Goal: Task Accomplishment & Management: Use online tool/utility

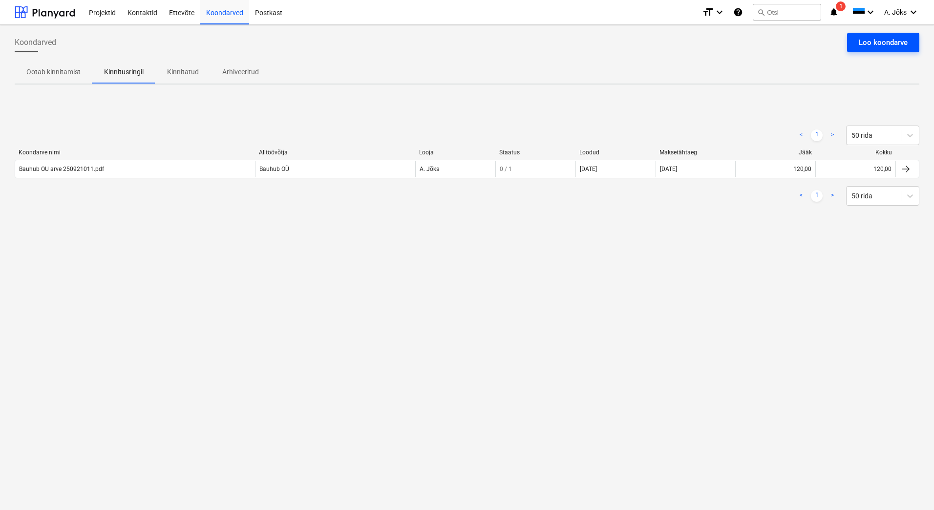
click at [881, 40] on div "Loo koondarve" at bounding box center [883, 42] width 49 height 13
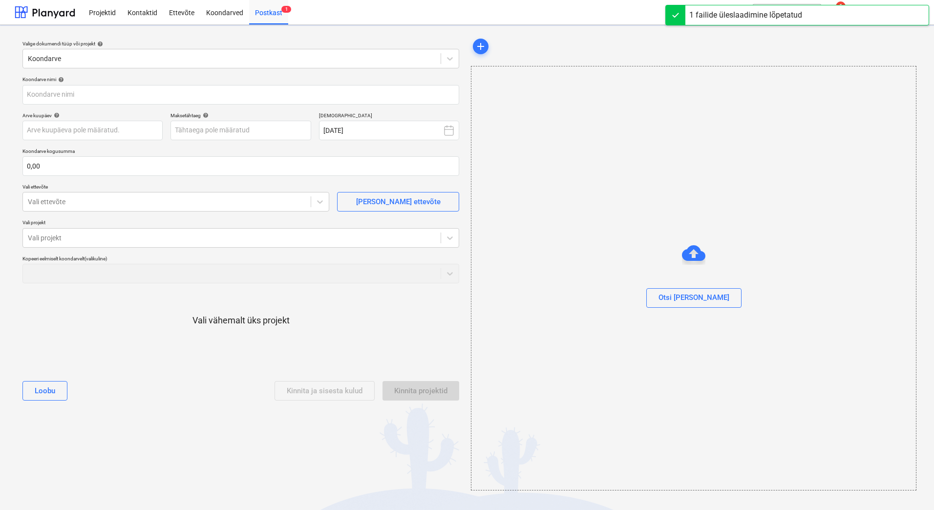
type input "Arve 19 Bonava.pdf"
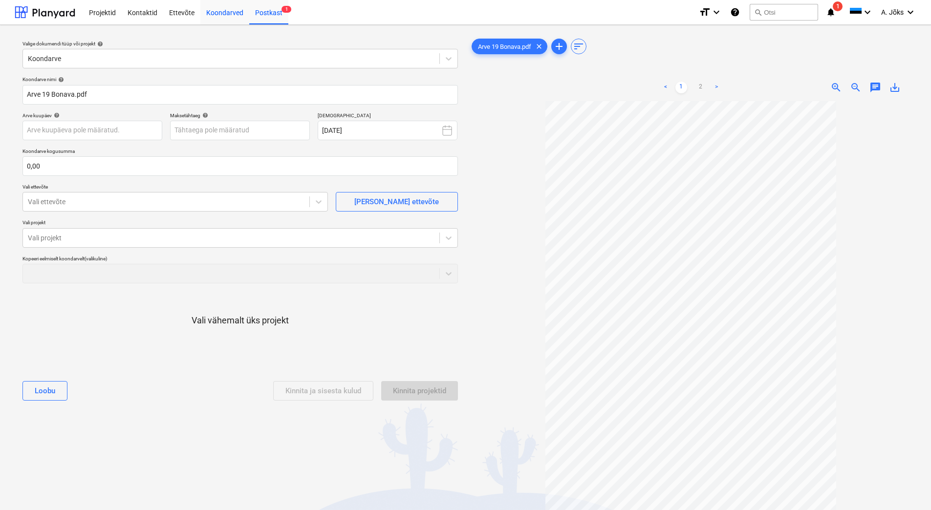
click at [225, 12] on div "Koondarved" at bounding box center [224, 12] width 49 height 25
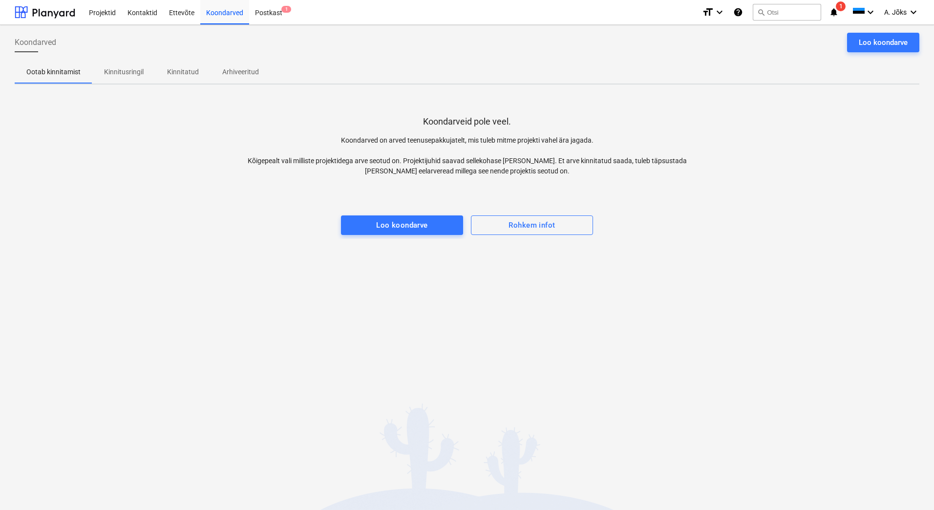
click at [719, 229] on div "Koondarveid pole veel. Koondarved on arved teenusepakkujatelt, mis tuleb mitme …" at bounding box center [467, 165] width 905 height 147
click at [838, 9] on span "1" at bounding box center [841, 6] width 10 height 10
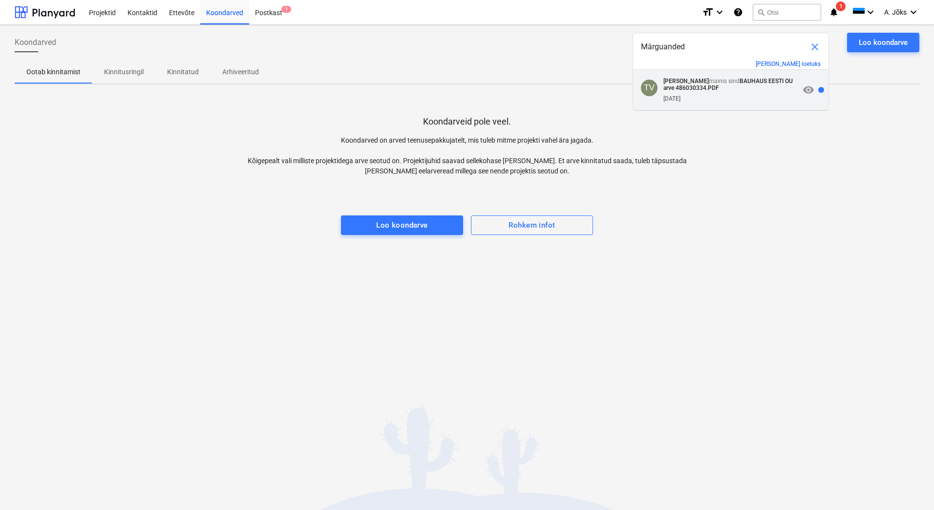
click at [727, 85] on p "[PERSON_NAME] mainis sind BAUHAUS EESTI OU arve 486030334.PDF" at bounding box center [732, 85] width 136 height 14
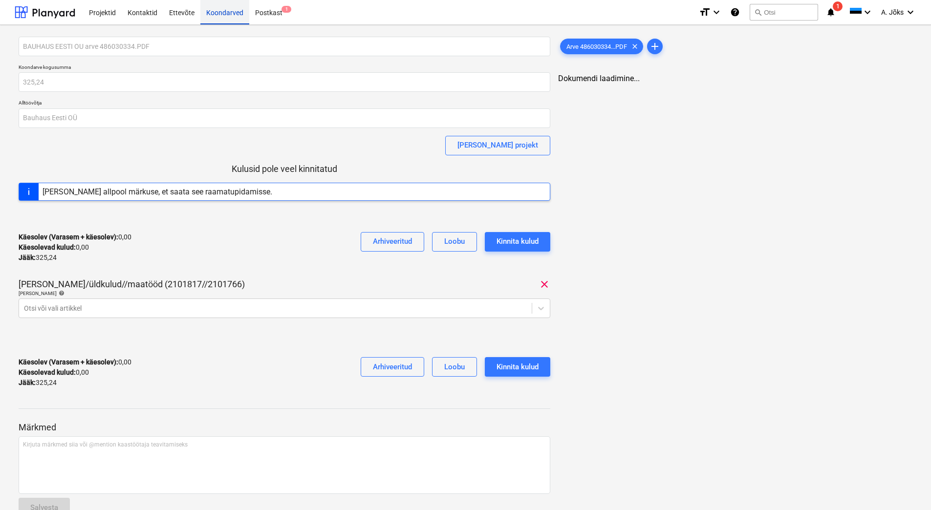
click at [228, 12] on div "Koondarved" at bounding box center [224, 12] width 49 height 25
